Goal: Information Seeking & Learning: Check status

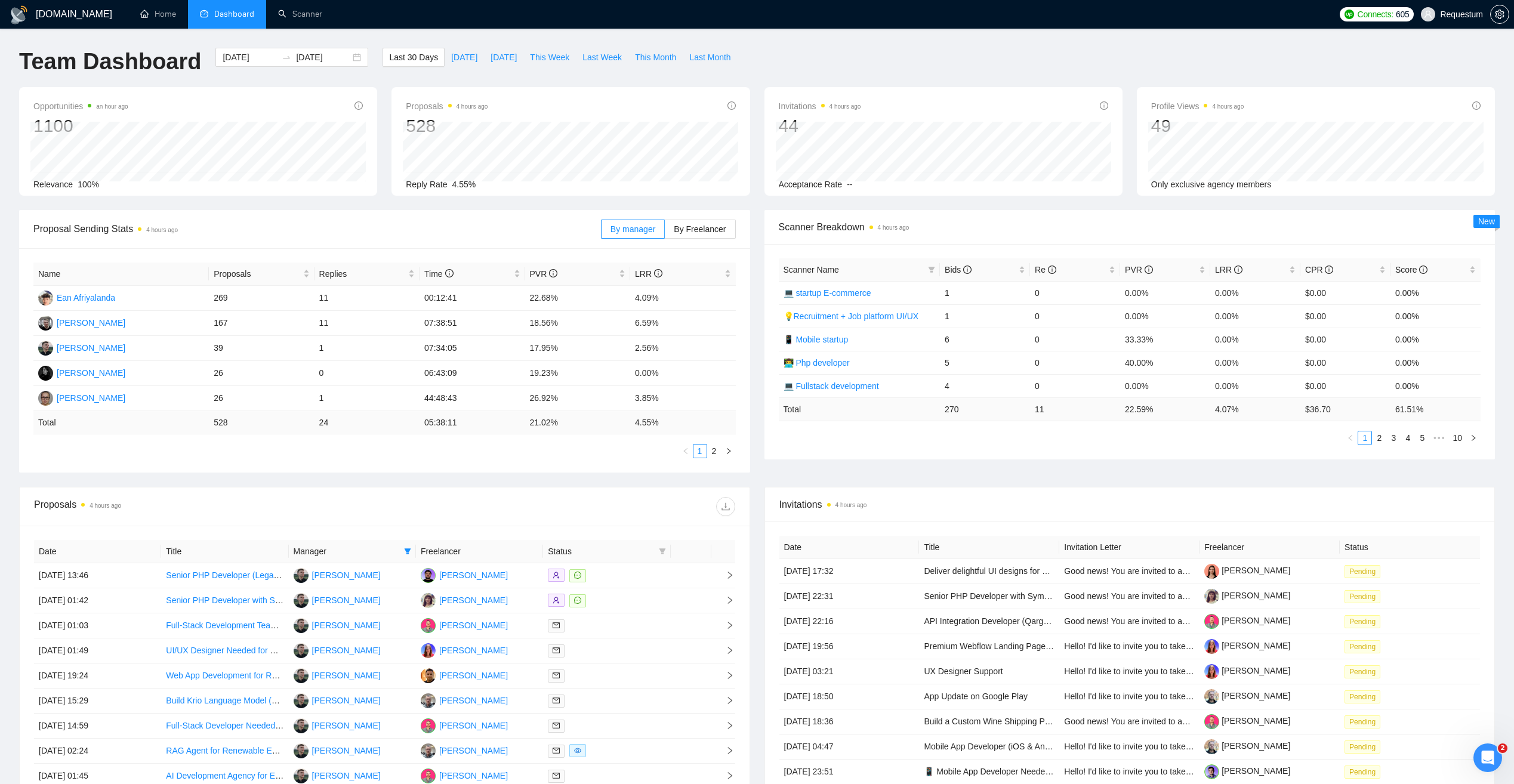
click at [224, 10] on span "Dashboard" at bounding box center [235, 14] width 40 height 10
click at [453, 58] on span "[DATE]" at bounding box center [464, 57] width 26 height 13
type input "[DATE]"
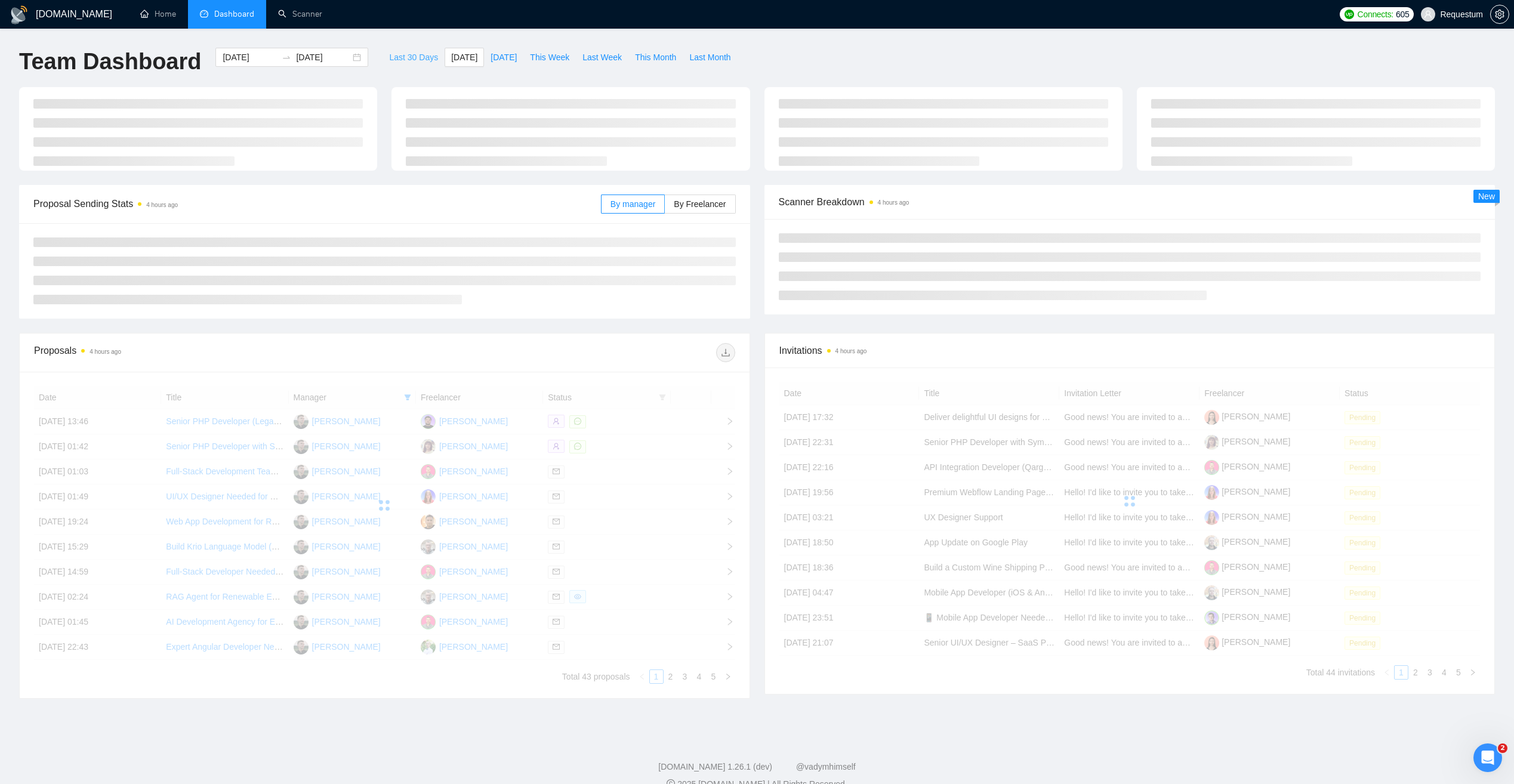
click at [411, 56] on span "Last 30 Days" at bounding box center [413, 57] width 49 height 13
type input "[DATE]"
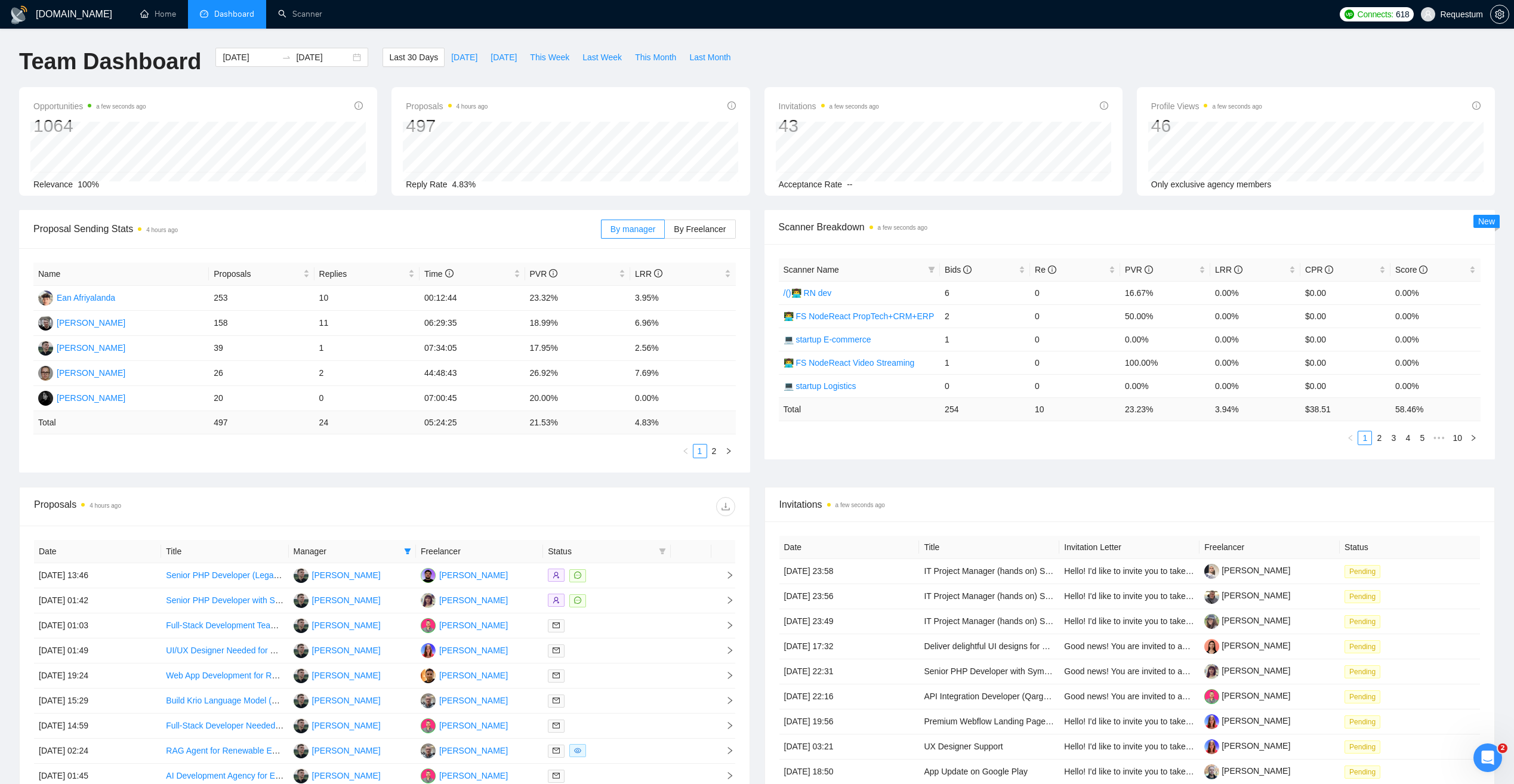
click at [398, 550] on span "Manager" at bounding box center [346, 551] width 105 height 13
click at [406, 549] on icon "filter" at bounding box center [408, 551] width 7 height 6
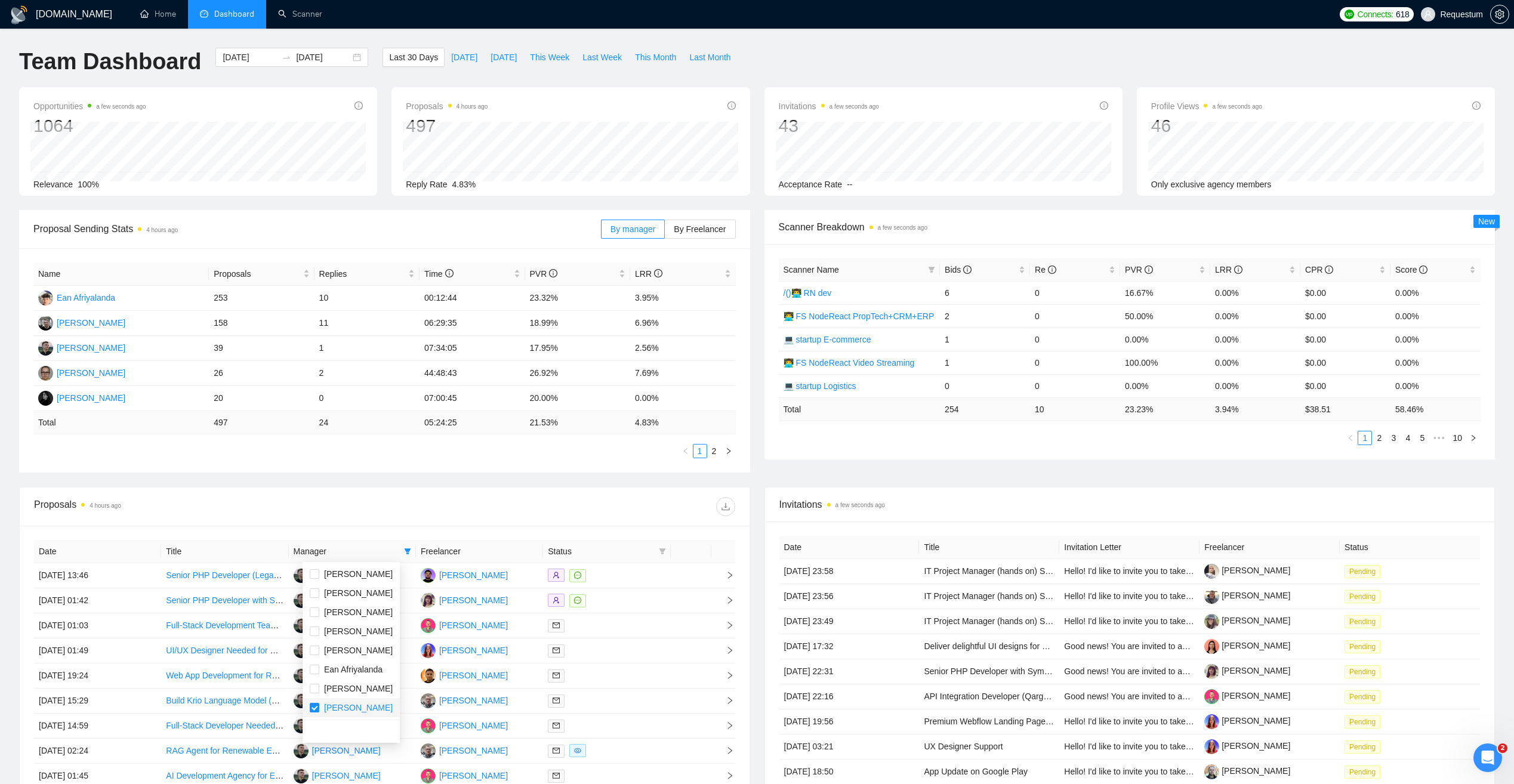
click at [350, 704] on span "Andrii Savka" at bounding box center [359, 707] width 69 height 9
checkbox input "false"
click at [354, 658] on li "[PERSON_NAME]" at bounding box center [351, 649] width 98 height 19
checkbox input "true"
click at [343, 490] on div "Proposals 4 hours ago" at bounding box center [384, 506] width 701 height 38
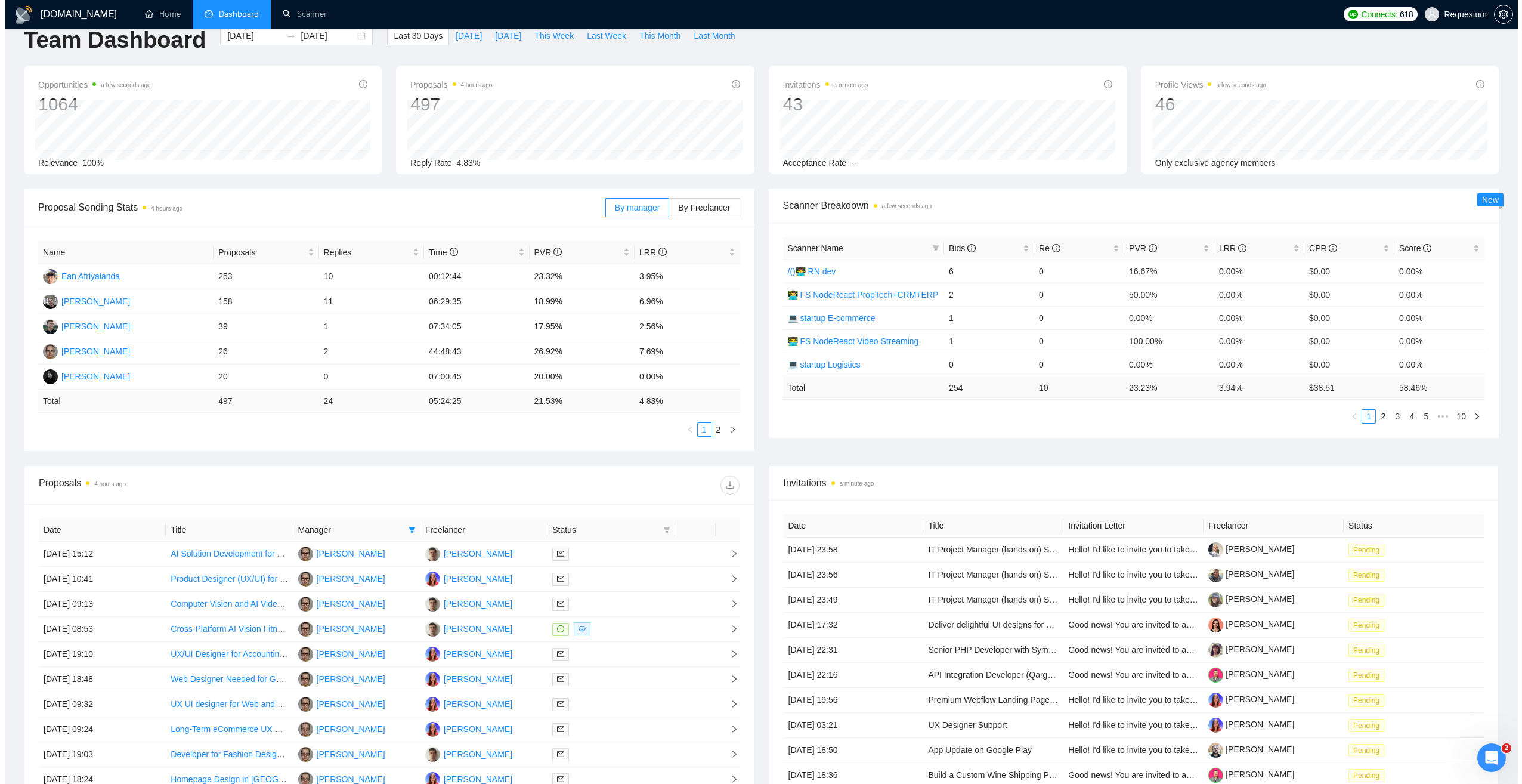
scroll to position [60, 0]
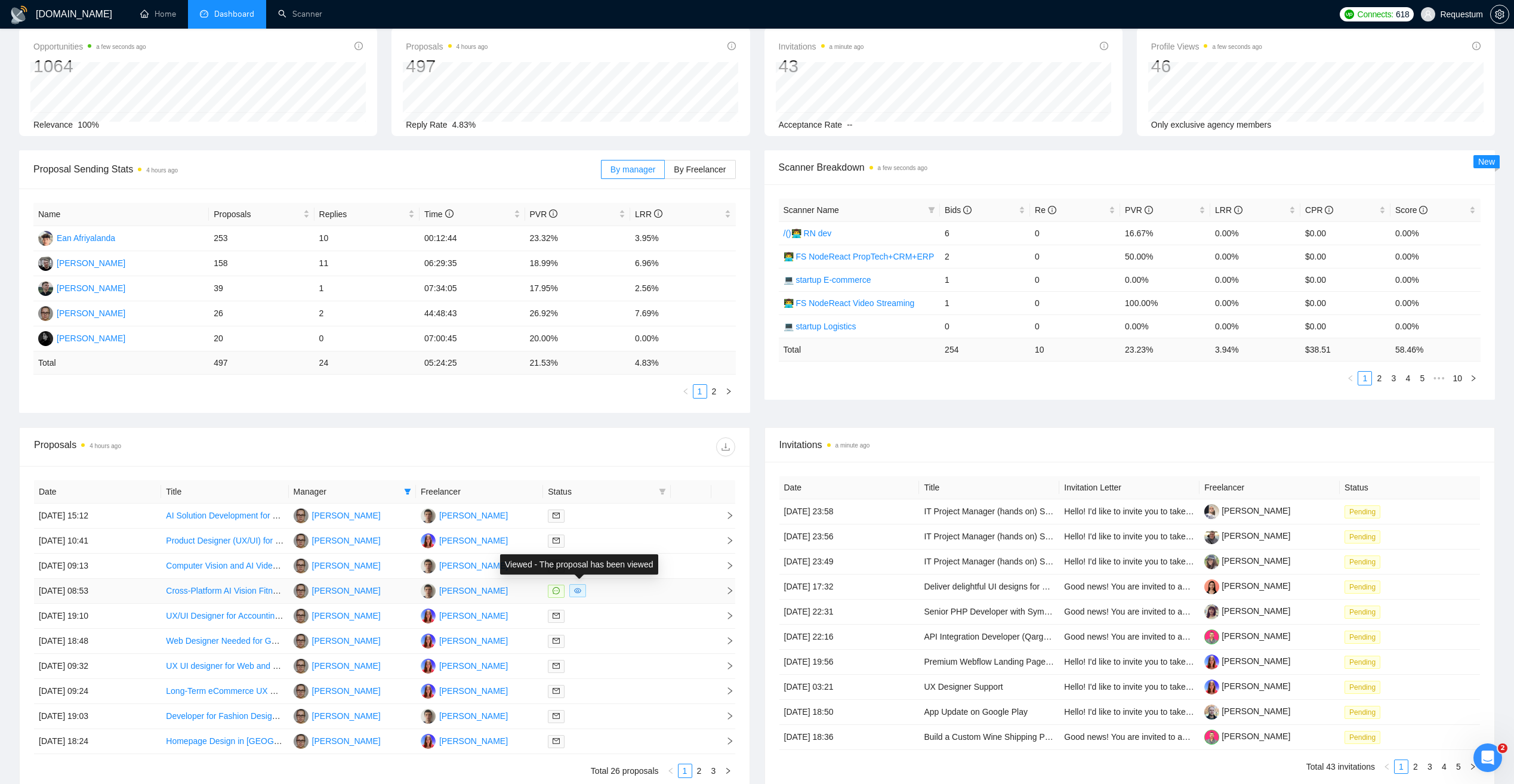
click at [612, 591] on div at bounding box center [607, 591] width 118 height 13
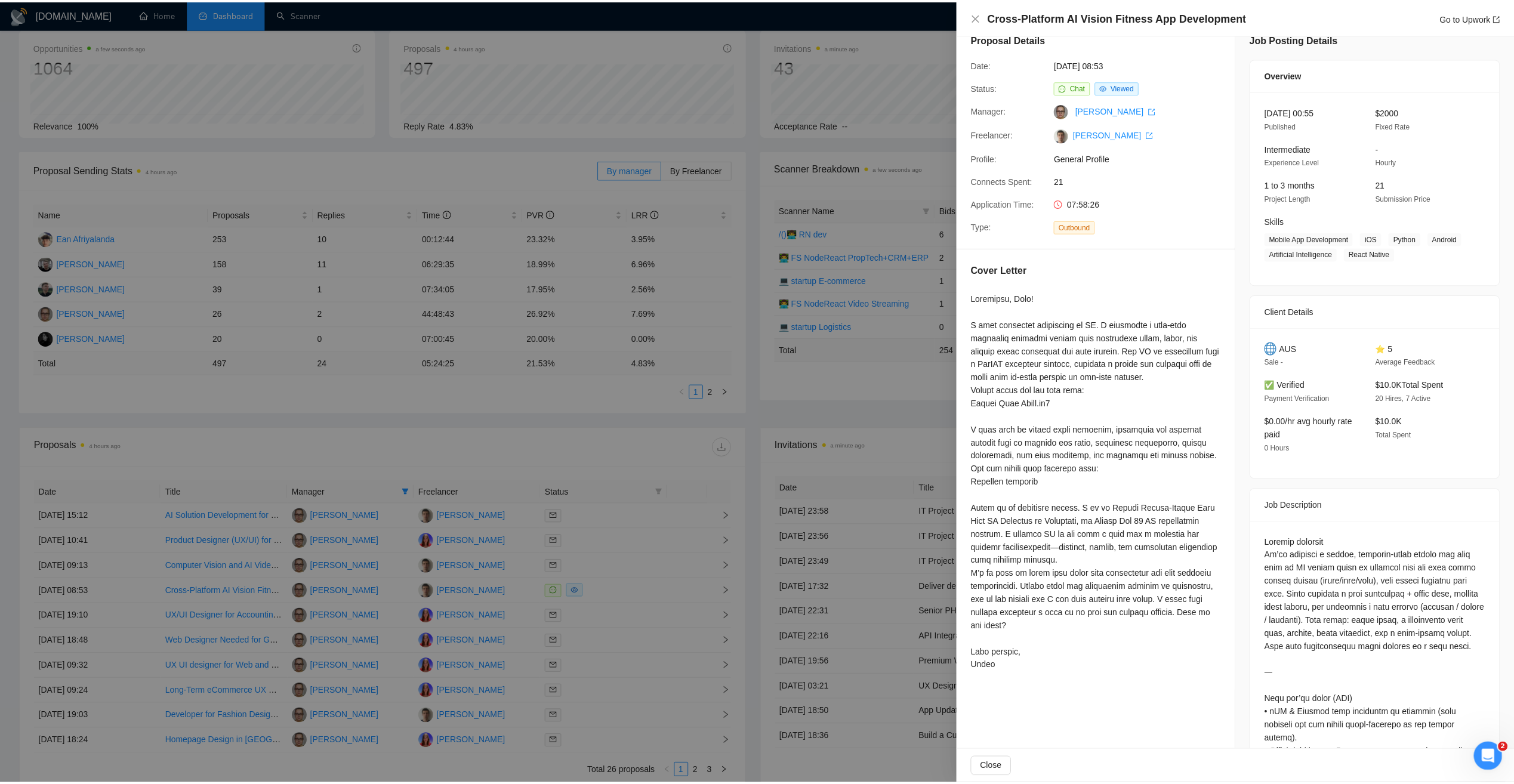
scroll to position [0, 0]
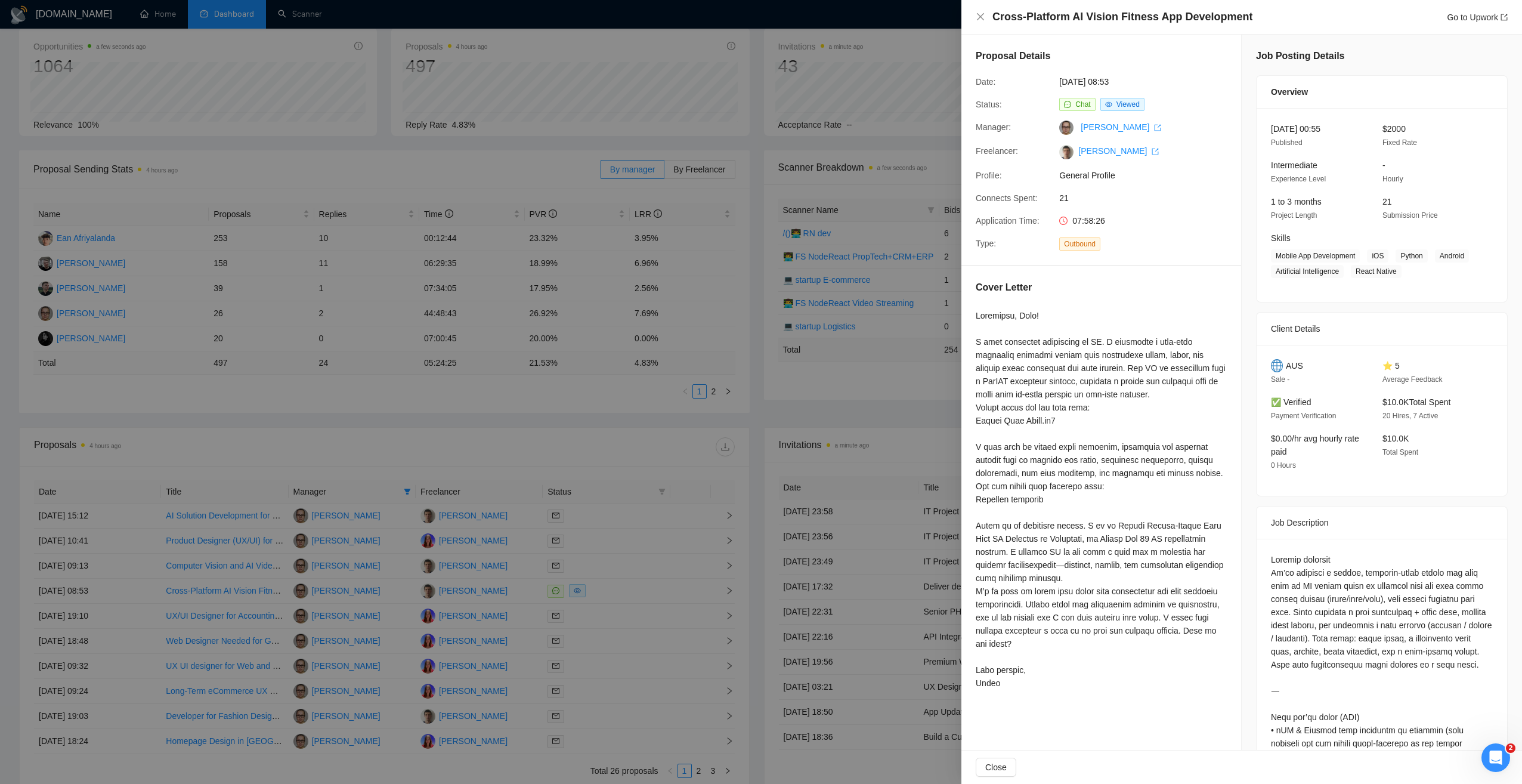
click at [696, 423] on div at bounding box center [761, 392] width 1522 height 784
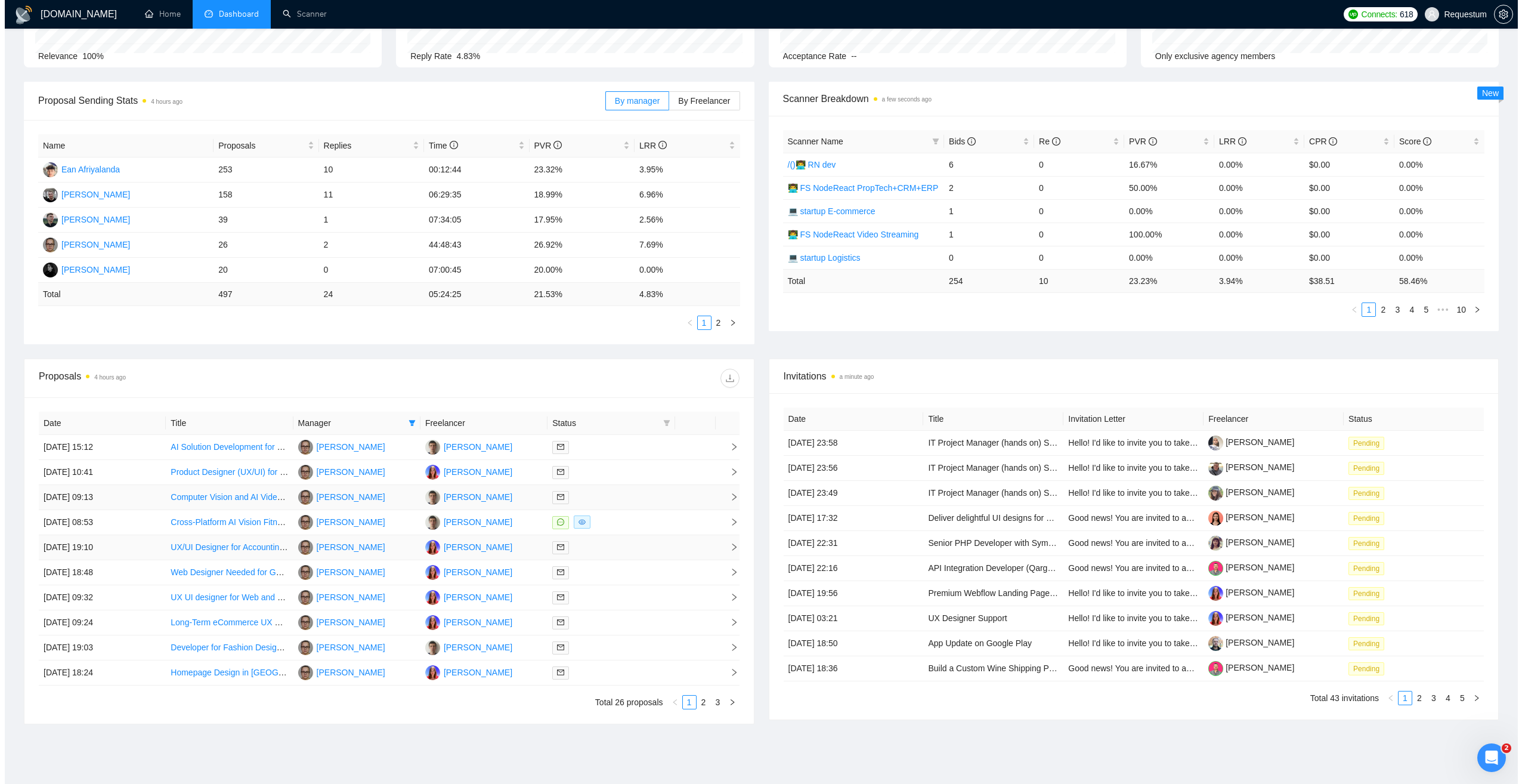
scroll to position [175, 0]
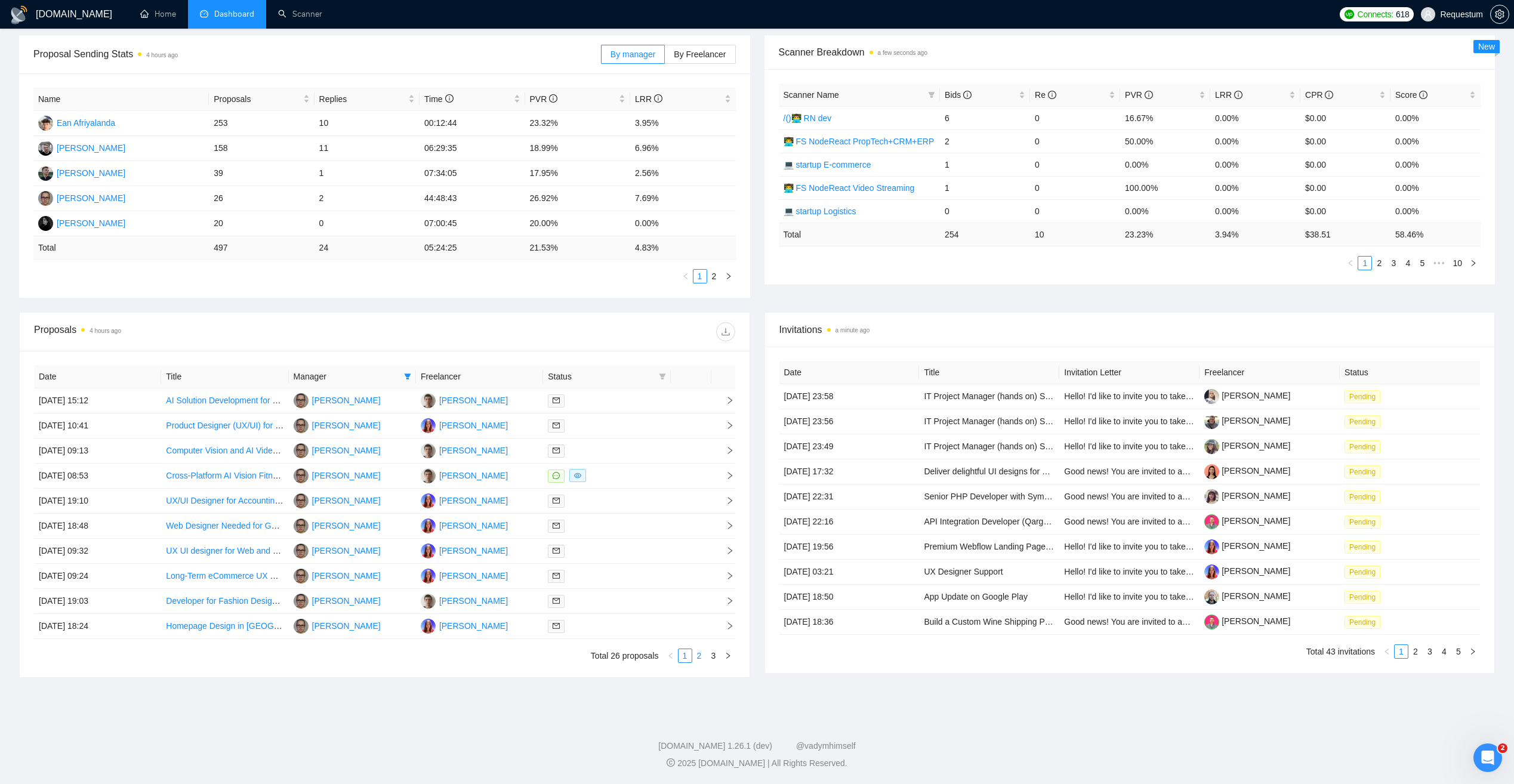
click at [704, 654] on link "2" at bounding box center [699, 655] width 13 height 13
click at [683, 657] on link "1" at bounding box center [685, 655] width 13 height 13
drag, startPoint x: 639, startPoint y: 173, endPoint x: 658, endPoint y: 172, distance: 19.0
click at [658, 172] on td "2.56%" at bounding box center [683, 173] width 105 height 25
click at [546, 310] on div "Proposal Sending Stats 4 hours ago By manager By Freelancer Name Proposals Repl…" at bounding box center [757, 173] width 1490 height 277
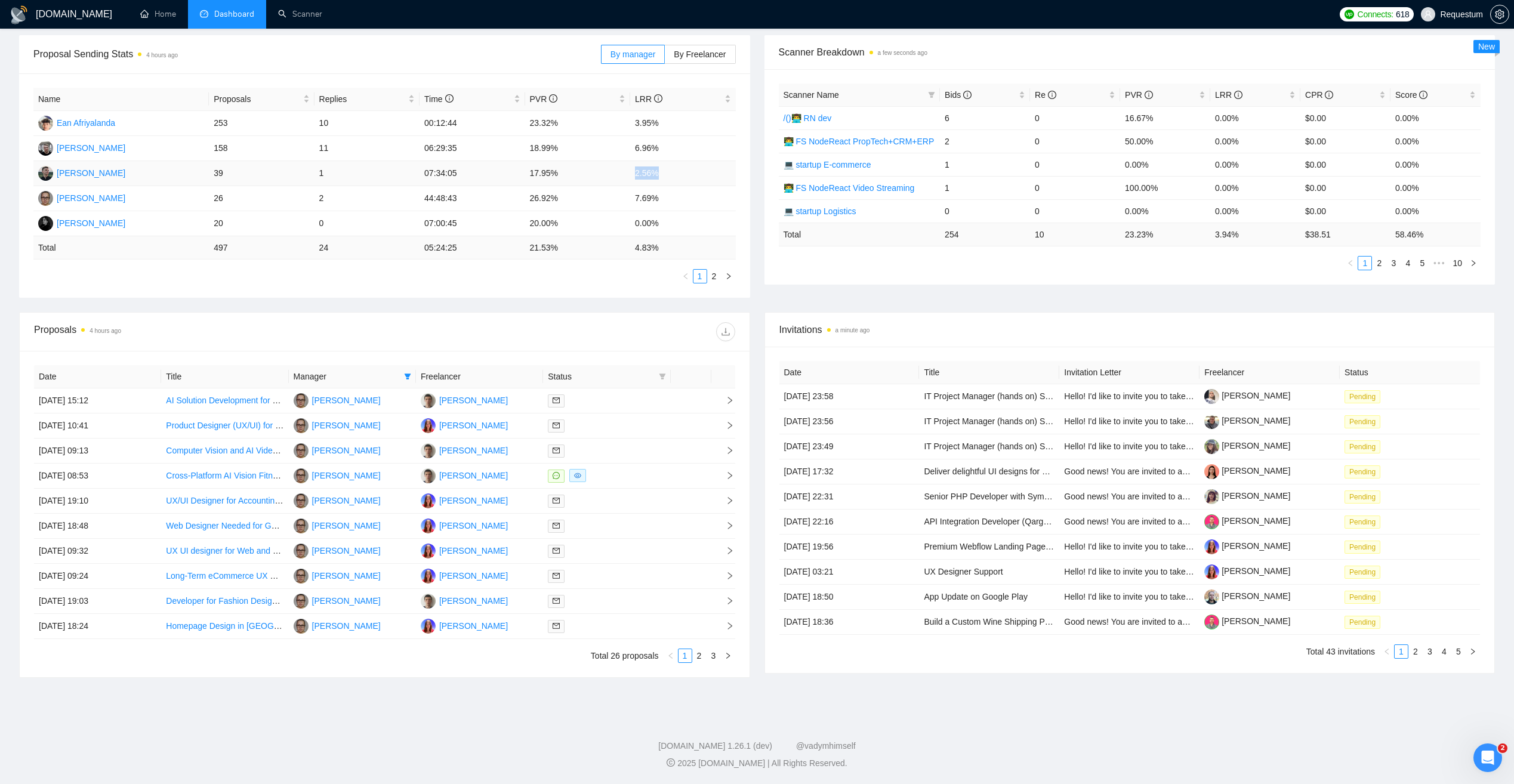
drag, startPoint x: 636, startPoint y: 175, endPoint x: 662, endPoint y: 175, distance: 26.0
click at [662, 175] on td "2.56%" at bounding box center [683, 173] width 105 height 25
click at [525, 349] on div "Proposals 4 hours ago" at bounding box center [384, 331] width 701 height 38
click at [602, 473] on div at bounding box center [607, 475] width 118 height 13
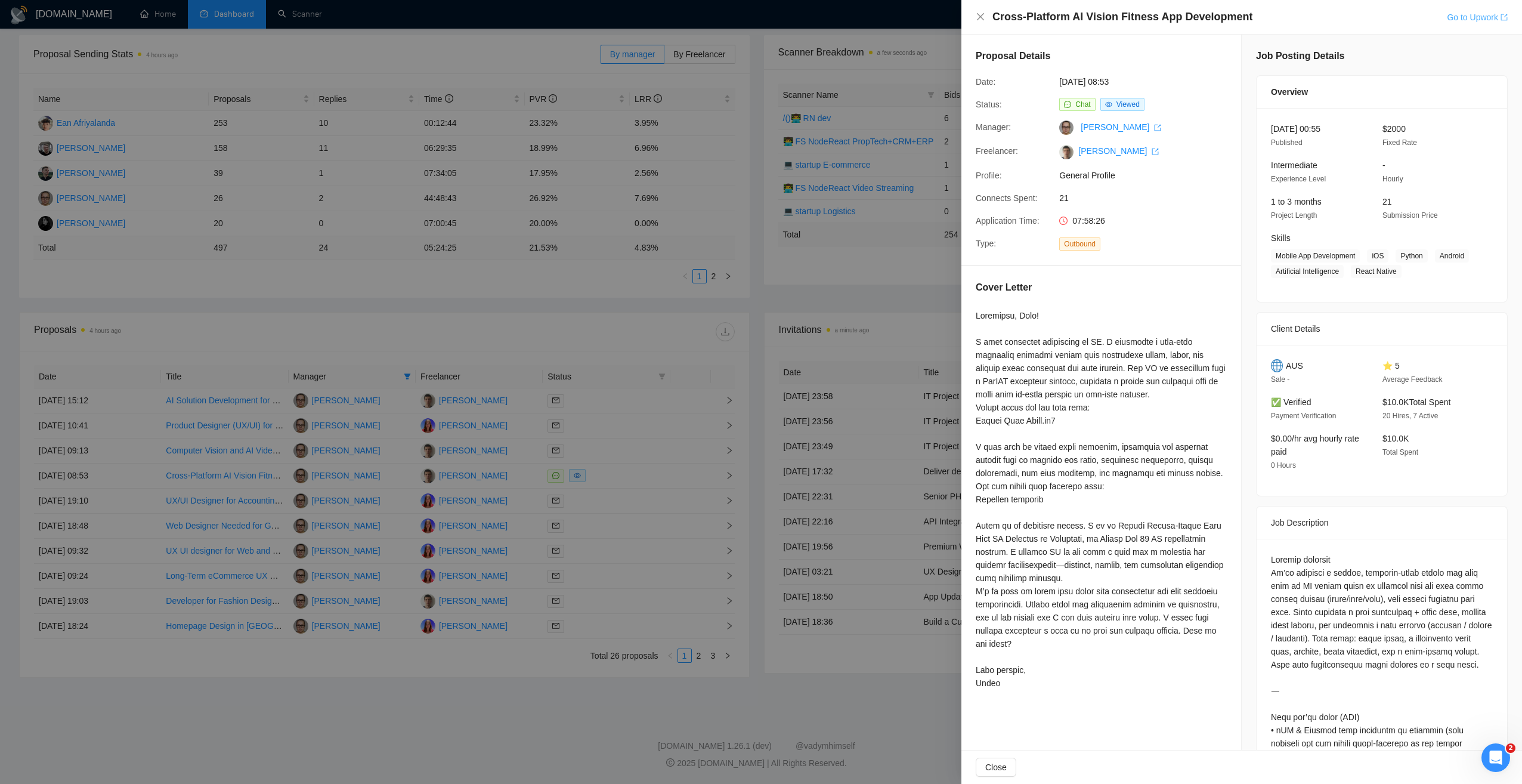
click at [1463, 20] on link "Go to Upwork" at bounding box center [1477, 17] width 61 height 9
click at [547, 687] on div at bounding box center [761, 392] width 1522 height 784
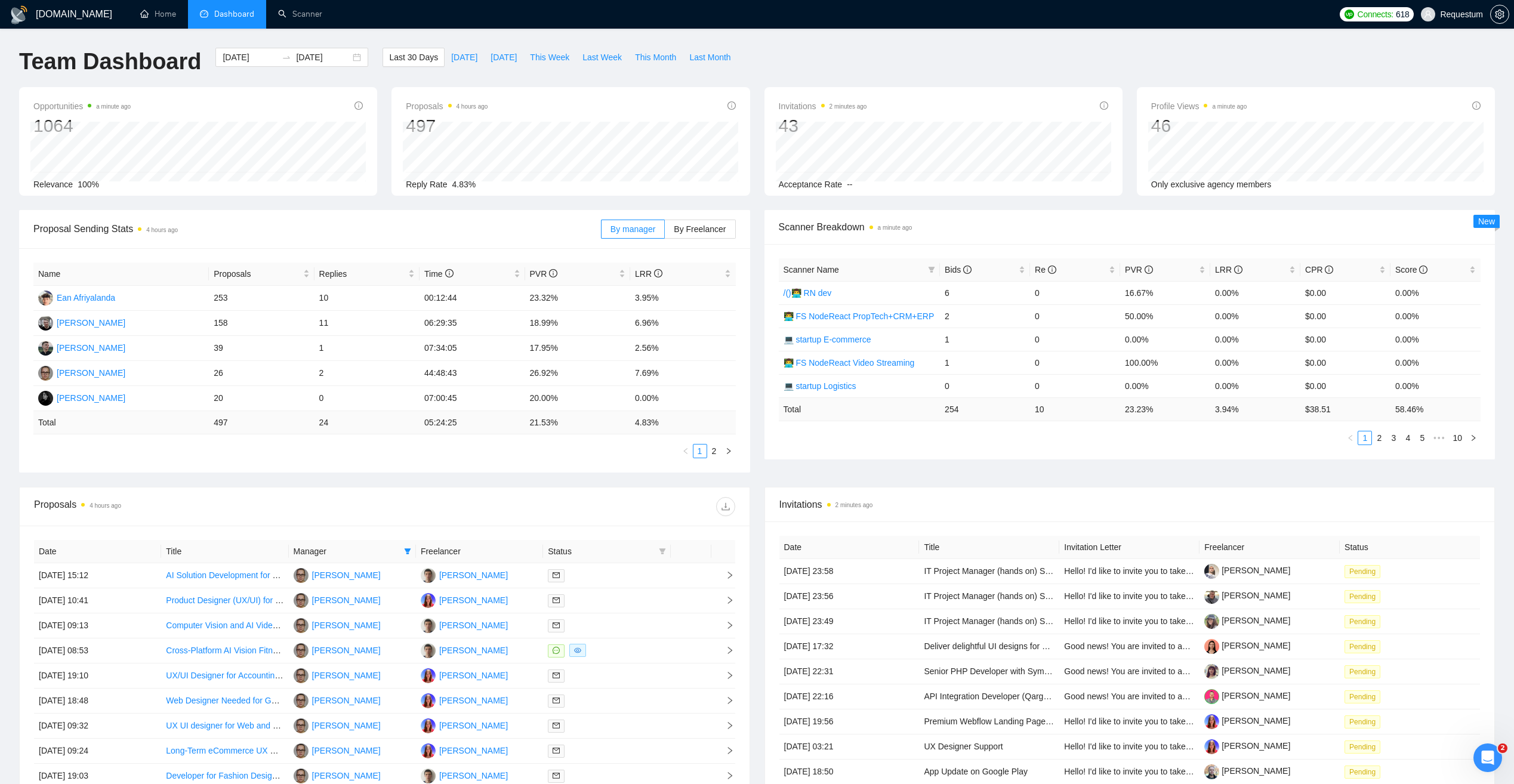
click at [518, 226] on span "Proposal Sending Stats 4 hours ago" at bounding box center [317, 229] width 567 height 15
click at [813, 60] on div "Team Dashboard 2025-08-20 2025-09-19 Last 30 Days Today Yesterday This Week Las…" at bounding box center [757, 67] width 1490 height 40
click at [752, 317] on div "Proposal Sending Stats 4 hours ago By manager By Freelancer Name Proposals Repl…" at bounding box center [385, 342] width 746 height 262
click at [757, 200] on div "Opportunities 5 minutes ago 1064 2025-09-18 Relevant 28 Relevance 100% Proposal…" at bounding box center [757, 149] width 1490 height 123
drag, startPoint x: 34, startPoint y: 223, endPoint x: 146, endPoint y: 228, distance: 112.1
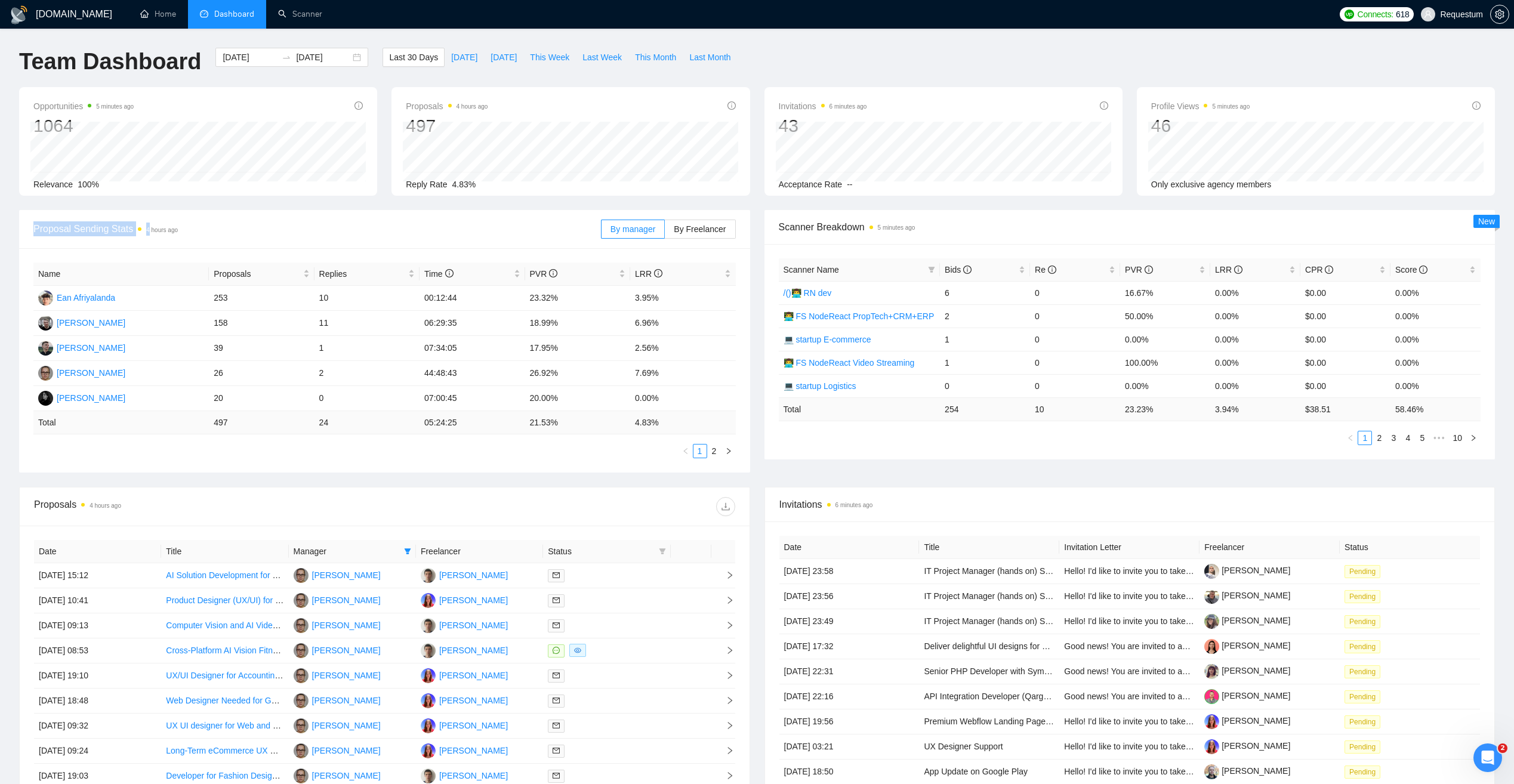
click at [146, 228] on span "Proposal Sending Stats 4 hours ago" at bounding box center [317, 229] width 567 height 15
drag, startPoint x: 146, startPoint y: 228, endPoint x: 36, endPoint y: 217, distance: 110.5
click at [36, 217] on div "Proposal Sending Stats 4 hours ago" at bounding box center [317, 229] width 567 height 34
drag, startPoint x: 29, startPoint y: 221, endPoint x: 167, endPoint y: 231, distance: 138.4
click at [167, 231] on div "Proposal Sending Stats 4 hours ago By manager By Freelancer" at bounding box center [385, 230] width 730 height 39
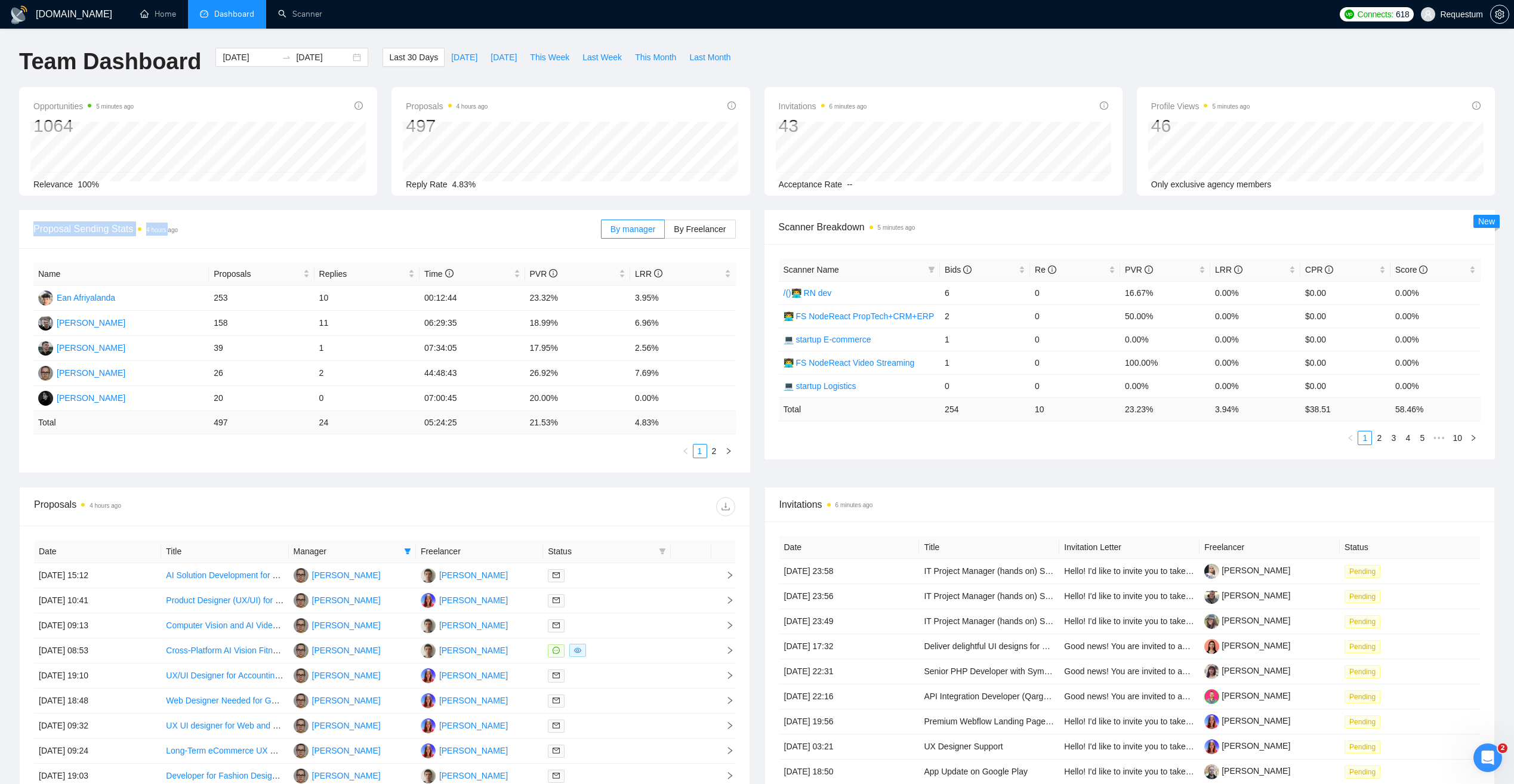
click at [29, 223] on div "Proposal Sending Stats 4 hours ago By manager By Freelancer" at bounding box center [385, 230] width 730 height 39
click at [198, 498] on div "Proposals 4 hours ago" at bounding box center [209, 506] width 350 height 19
click at [318, 511] on div "Proposals 4 hours ago" at bounding box center [209, 506] width 350 height 19
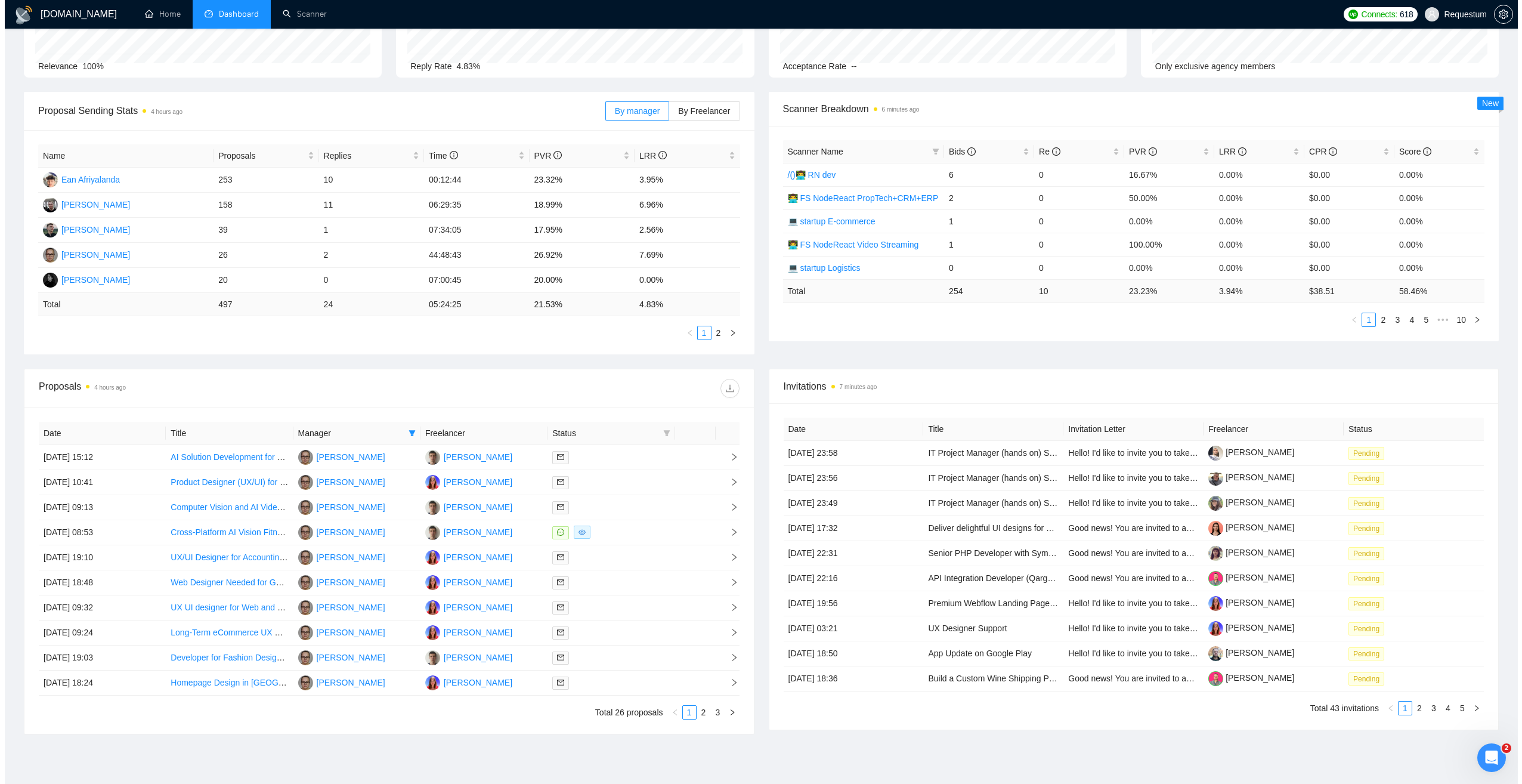
scroll to position [175, 0]
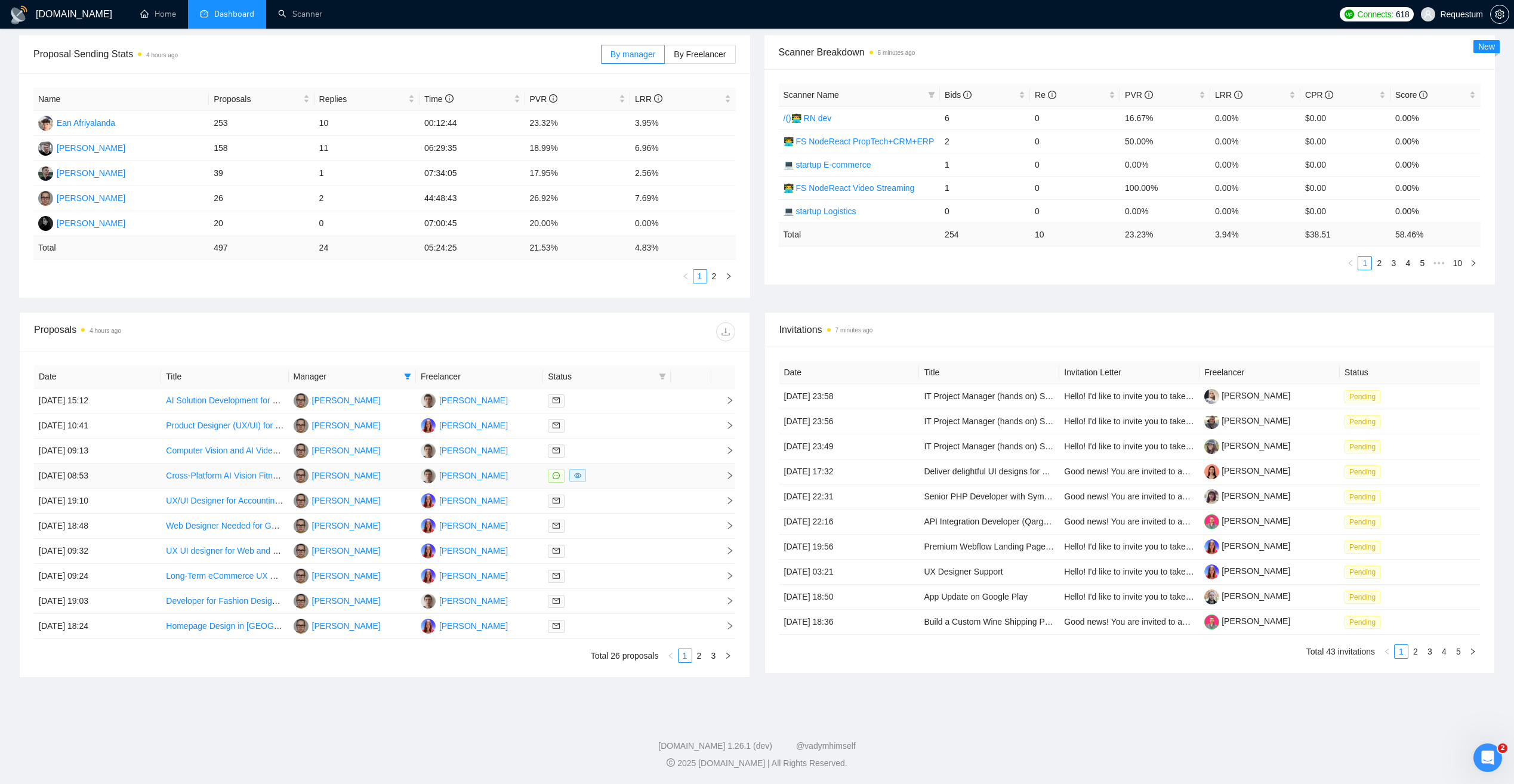
click at [637, 483] on td at bounding box center [606, 476] width 127 height 25
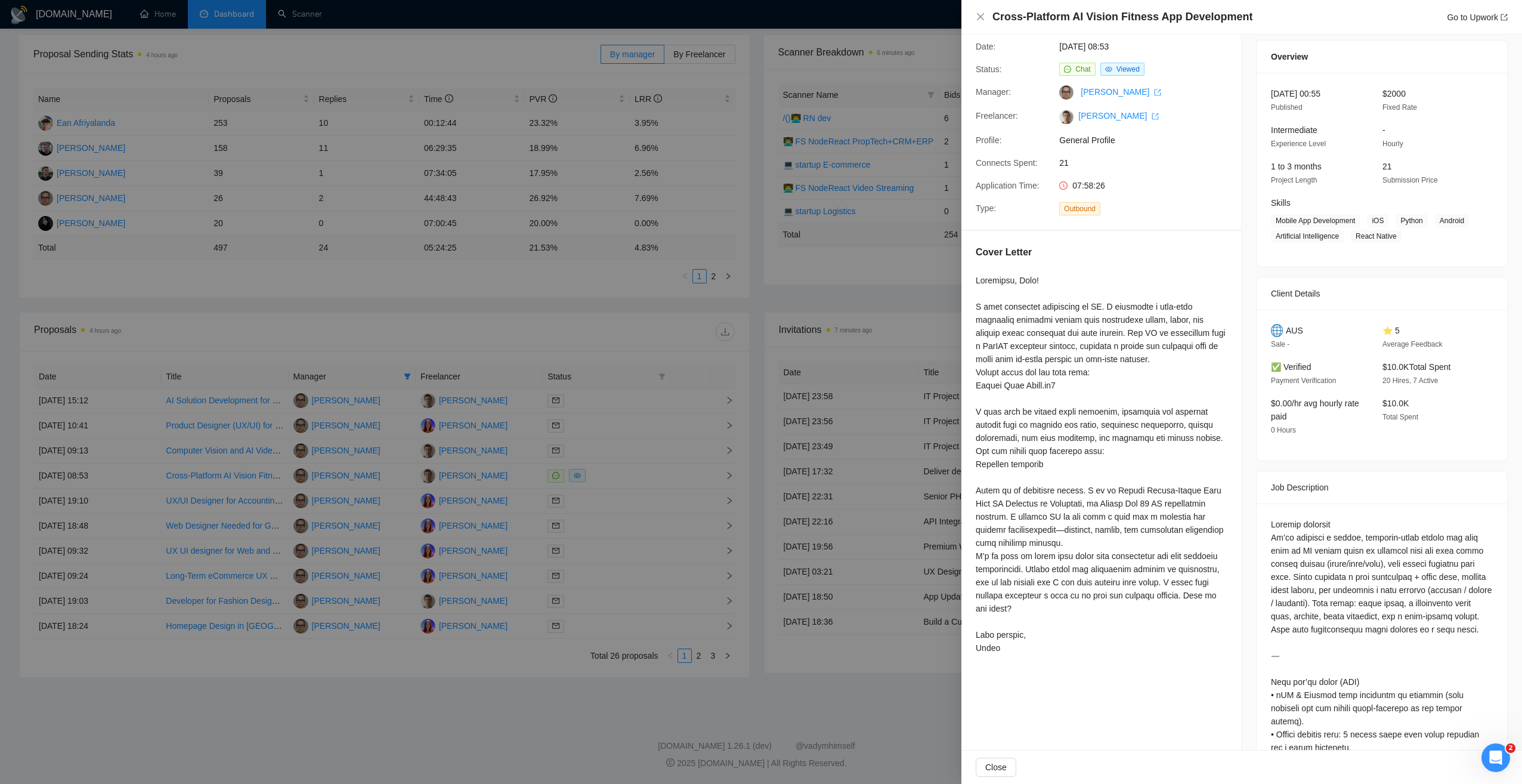
scroll to position [0, 0]
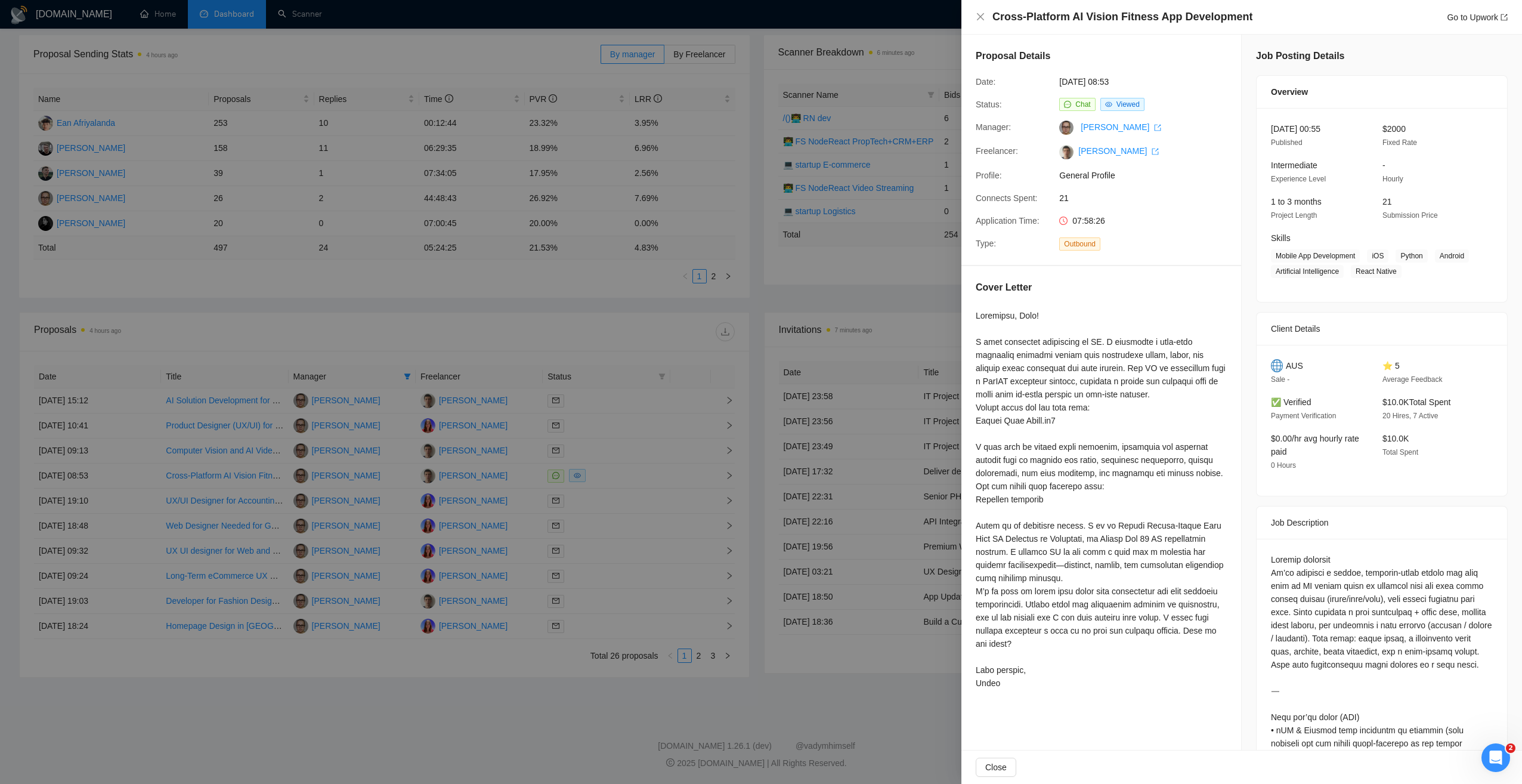
click at [438, 289] on div at bounding box center [761, 392] width 1522 height 784
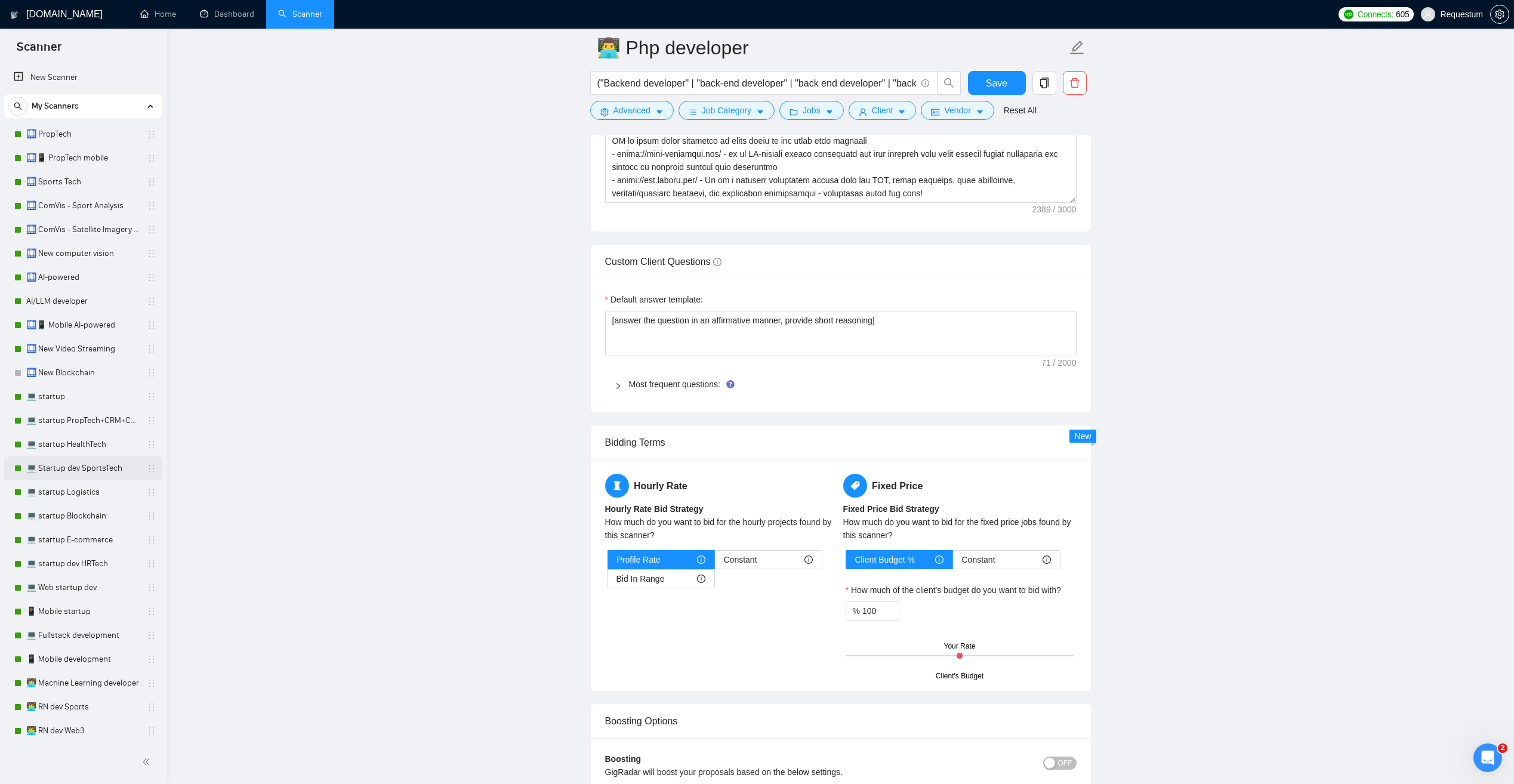
scroll to position [1568, 0]
